Goal: Task Accomplishment & Management: Use online tool/utility

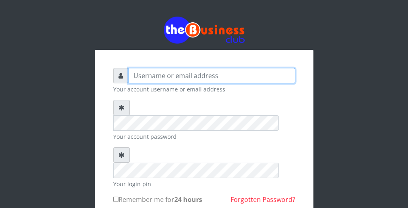
type input "wergbac8"
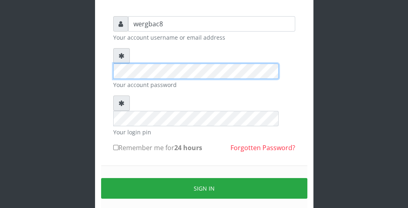
scroll to position [65, 0]
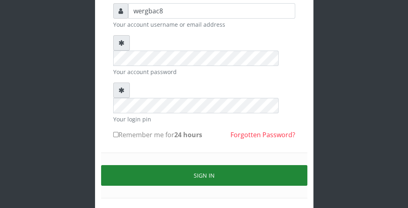
click at [297, 165] on button "Sign in" at bounding box center [204, 175] width 206 height 21
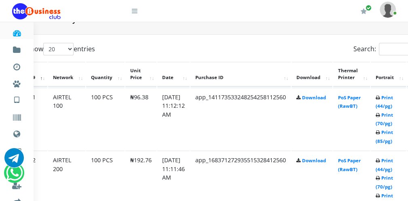
scroll to position [404, 32]
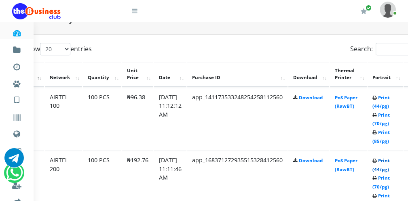
click at [385, 168] on link "Print (44/pg)" at bounding box center [380, 165] width 17 height 15
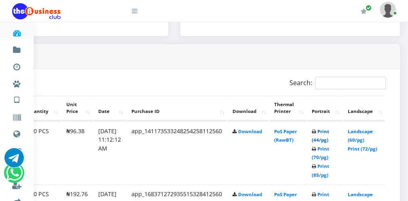
click at [317, 138] on link "Print (44/pg)" at bounding box center [320, 135] width 17 height 15
